Goal: Ask a question

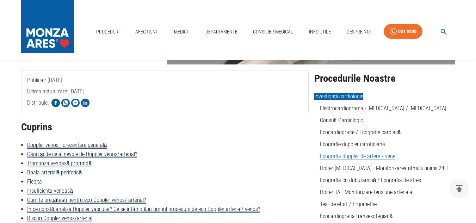
scroll to position [106, 0]
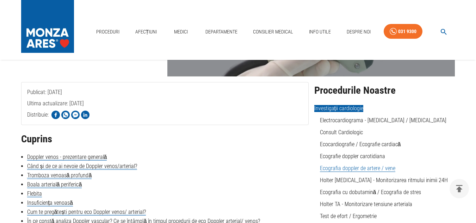
click at [300, 157] on li "Doppler venos - prezentare generală" at bounding box center [164, 157] width 287 height 8
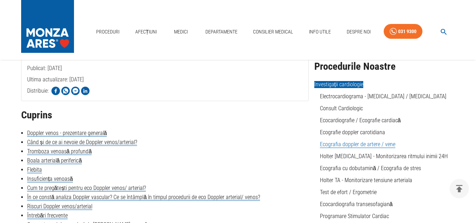
scroll to position [141, 0]
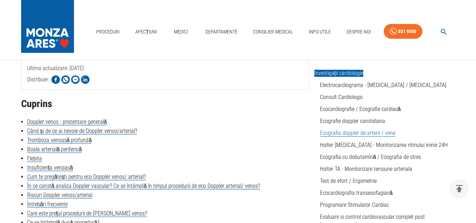
click at [346, 131] on link "Ecografia doppler de artere / vene" at bounding box center [357, 133] width 75 height 7
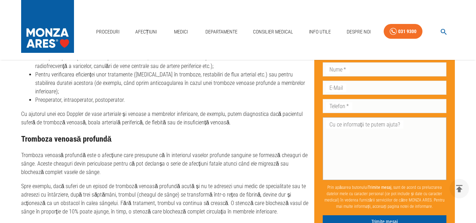
scroll to position [774, 0]
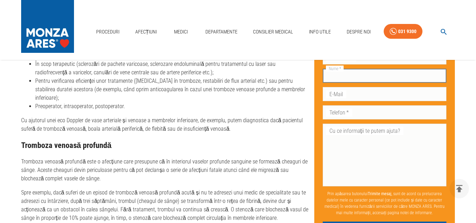
click at [360, 69] on input "Nume   *" at bounding box center [384, 76] width 124 height 14
type input "[PERSON_NAME]"
click at [376, 87] on input "E-Mail" at bounding box center [384, 94] width 124 height 14
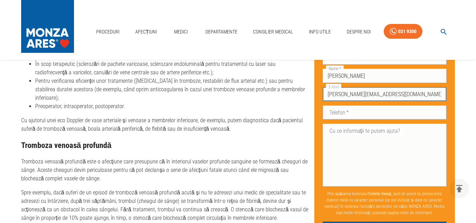
type input "[PERSON_NAME][EMAIL_ADDRESS][DOMAIN_NAME]"
click at [382, 105] on input "Telefon   *" at bounding box center [384, 112] width 124 height 14
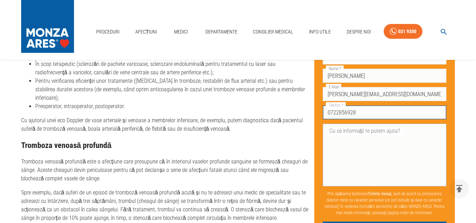
type input "0722856928"
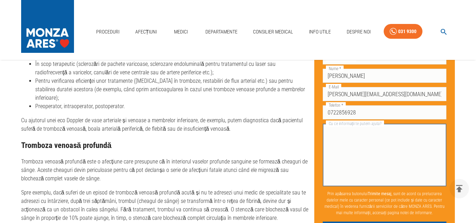
click at [378, 129] on textarea "Cu ce informații te putem ajuta?" at bounding box center [384, 155] width 114 height 57
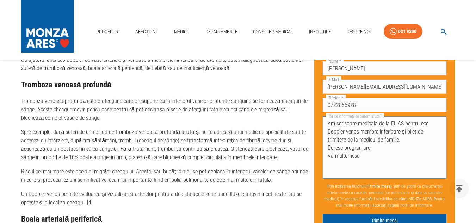
scroll to position [845, 0]
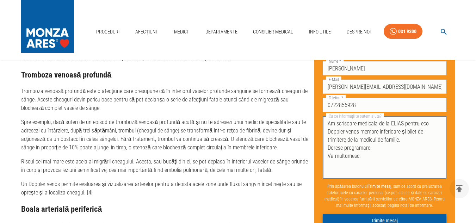
type textarea "Am scrisoare medicala de la ELIAS pentru eco Doppler venos membre inferioare și…"
click at [398, 217] on button "Trimite mesaj" at bounding box center [384, 220] width 124 height 13
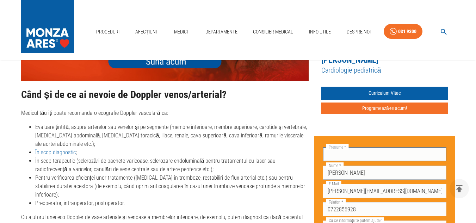
scroll to position [669, 0]
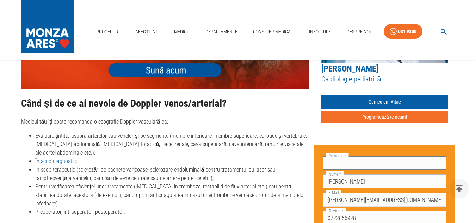
click at [437, 174] on input "[PERSON_NAME]" at bounding box center [384, 181] width 124 height 14
click at [339, 156] on div "Prenume   * Prenume   *" at bounding box center [384, 163] width 124 height 14
type input "Costică"
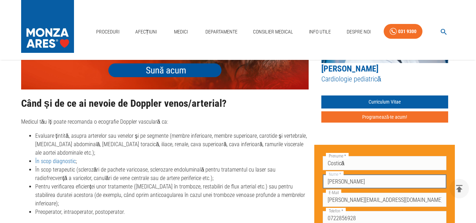
click at [363, 174] on input "[PERSON_NAME]" at bounding box center [384, 181] width 124 height 14
type input "[PERSON_NAME]"
click at [440, 193] on input "[PERSON_NAME][EMAIL_ADDRESS][DOMAIN_NAME]" at bounding box center [384, 200] width 124 height 14
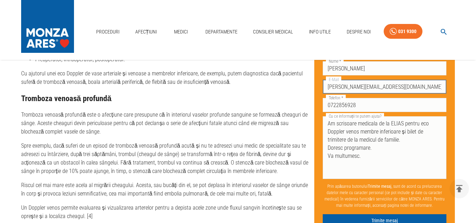
scroll to position [845, 0]
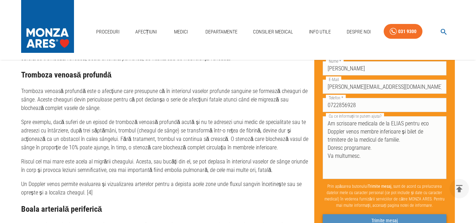
click at [399, 218] on button "Trimite mesaj" at bounding box center [384, 220] width 124 height 13
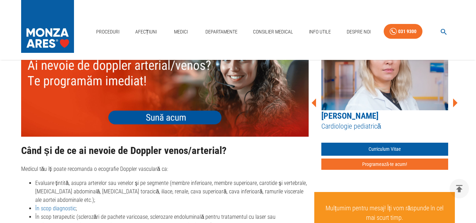
scroll to position [598, 0]
